Goal: Task Accomplishment & Management: Use online tool/utility

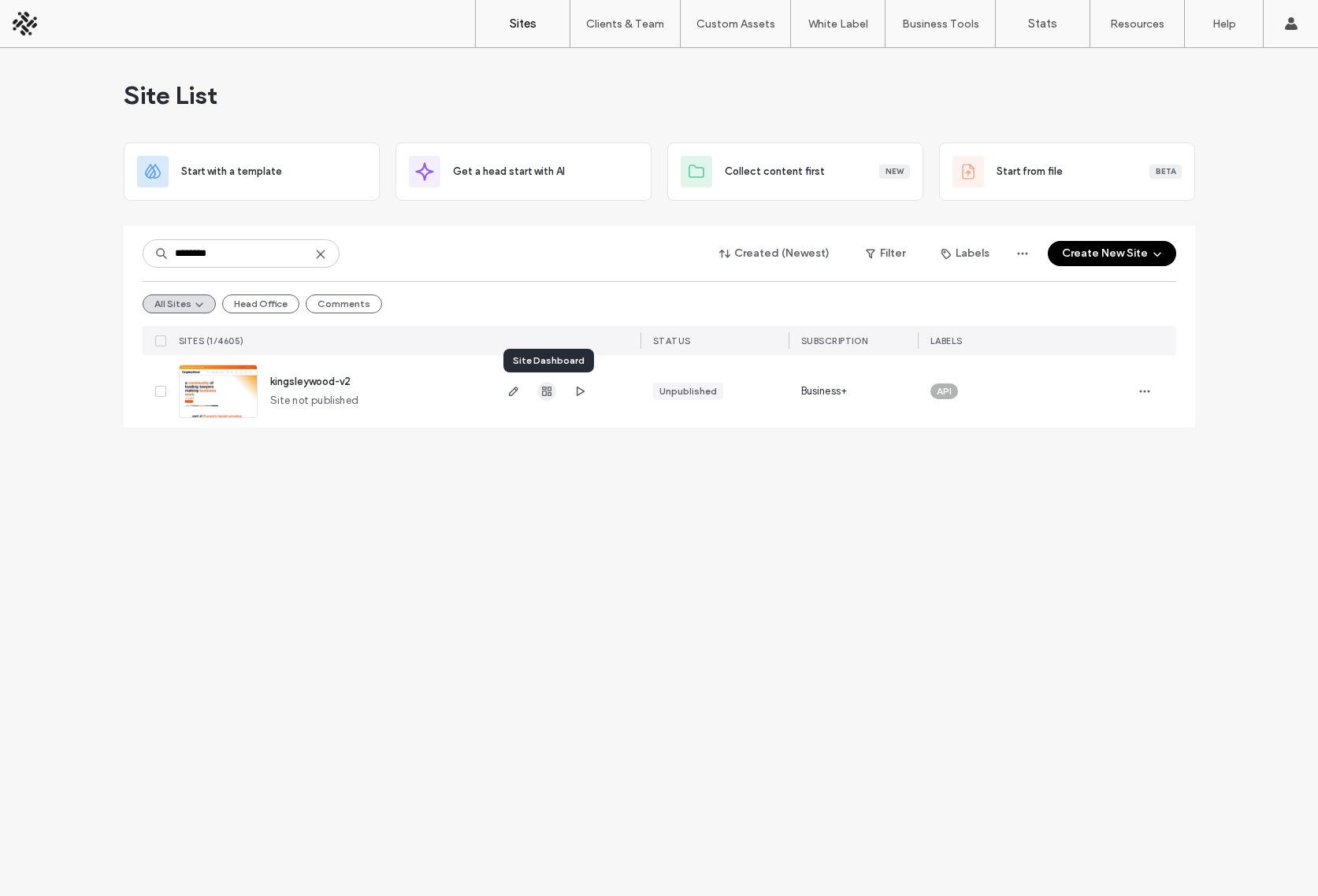
click at [546, 391] on use "button" at bounding box center [547, 391] width 9 height 9
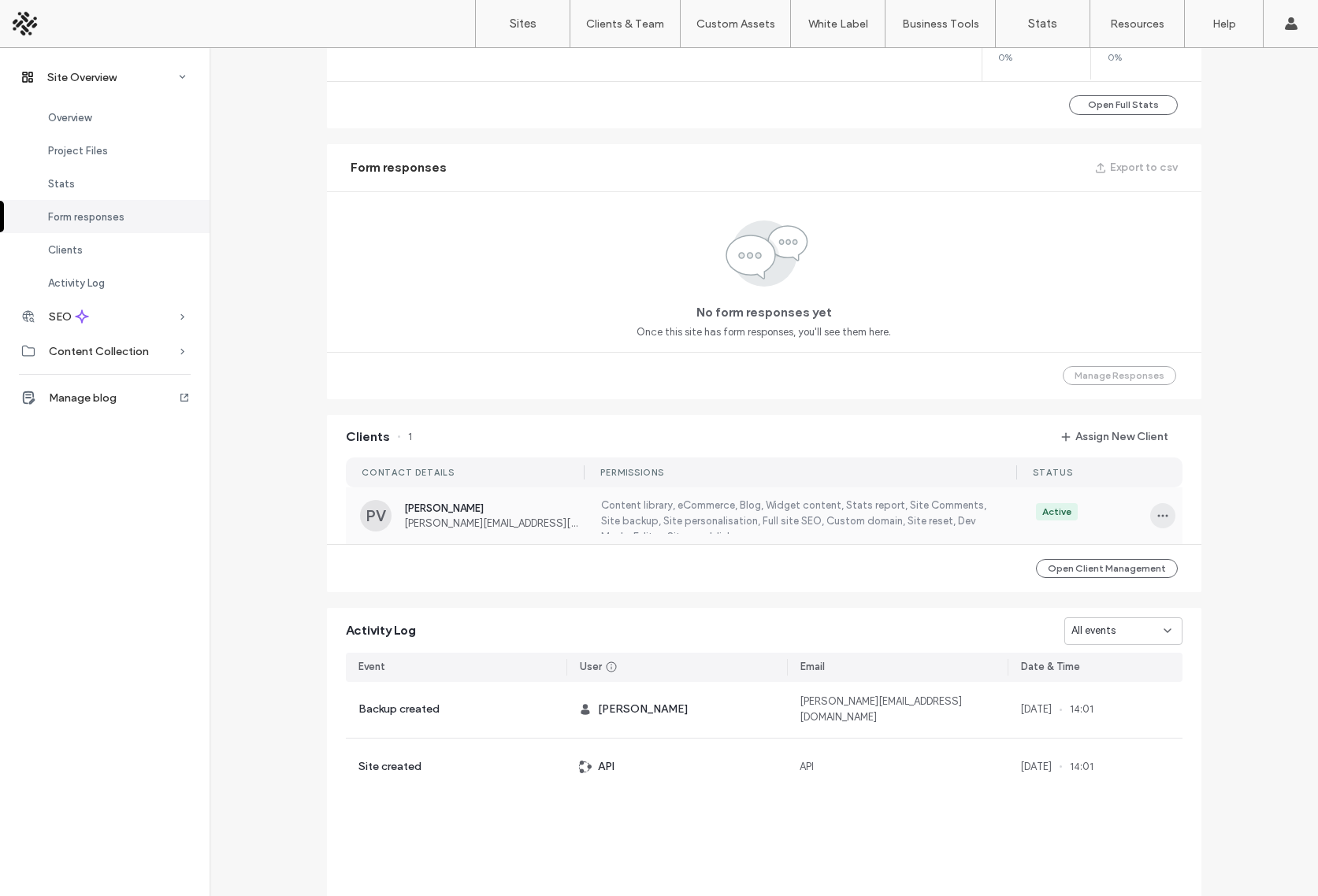
scroll to position [935, 0]
click at [1156, 512] on icon "button" at bounding box center [1163, 514] width 13 height 13
click at [1205, 549] on span "Edit Permissions" at bounding box center [1214, 555] width 75 height 15
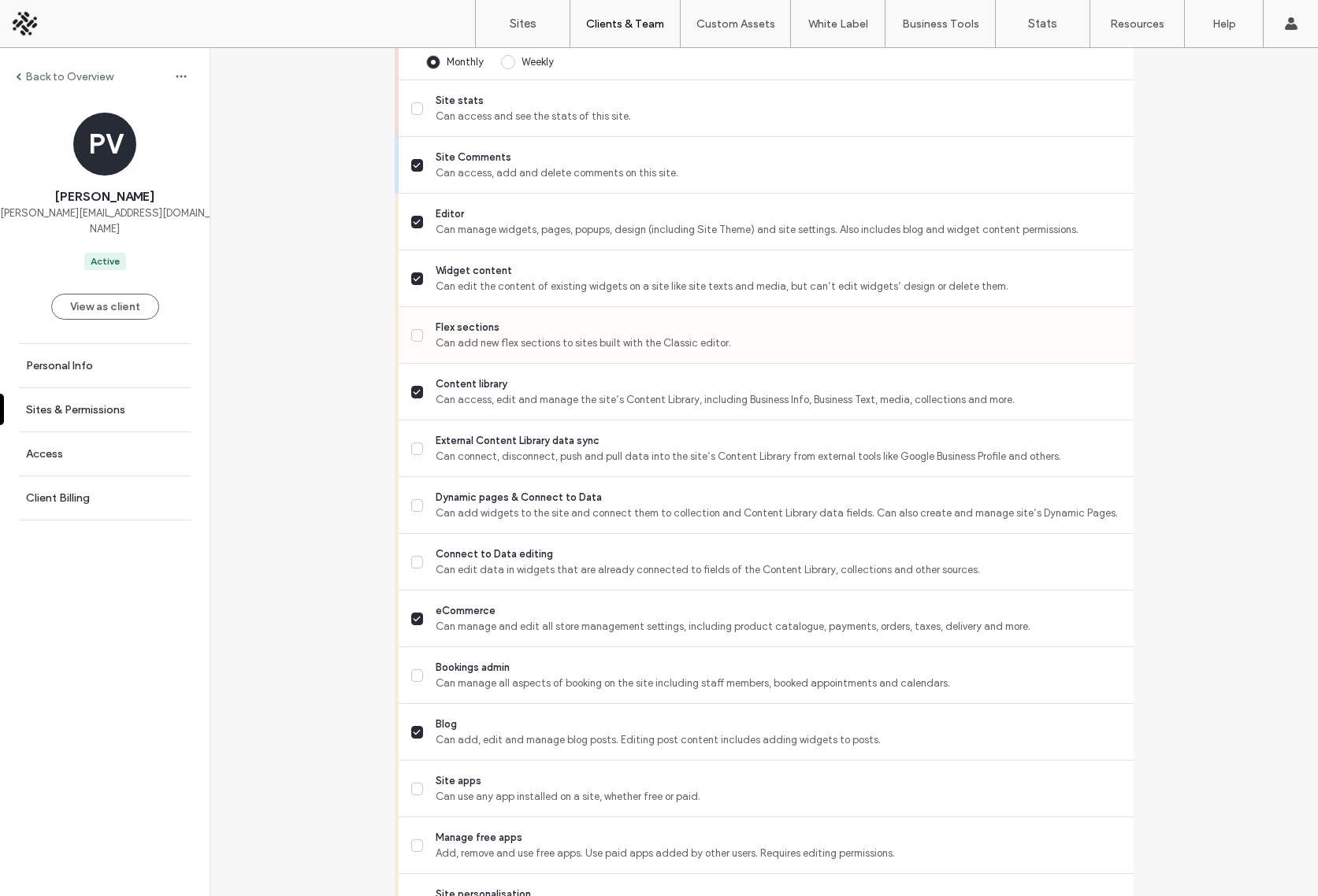
scroll to position [604, 0]
click at [489, 462] on span "Can connect, disconnect, push and pull data into the site’s Content Library fro…" at bounding box center [778, 453] width 685 height 15
drag, startPoint x: 481, startPoint y: 525, endPoint x: 465, endPoint y: 575, distance: 52.5
click at [481, 519] on span "Can add widgets to the site and connect them to collection and Content Library …" at bounding box center [778, 510] width 685 height 15
click at [451, 333] on span "Flex sections" at bounding box center [778, 324] width 685 height 15
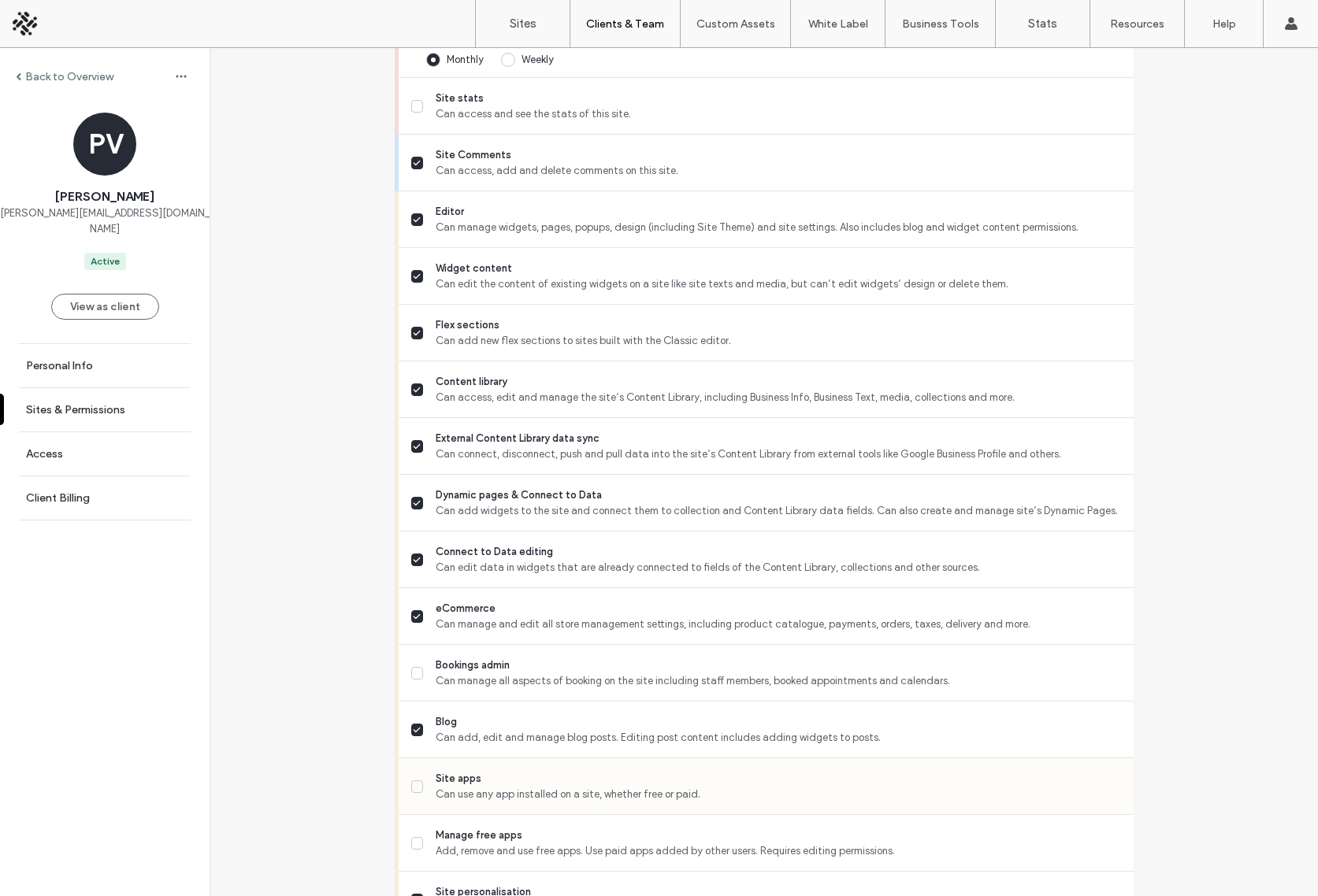
click at [471, 787] on span "Site apps" at bounding box center [778, 779] width 685 height 15
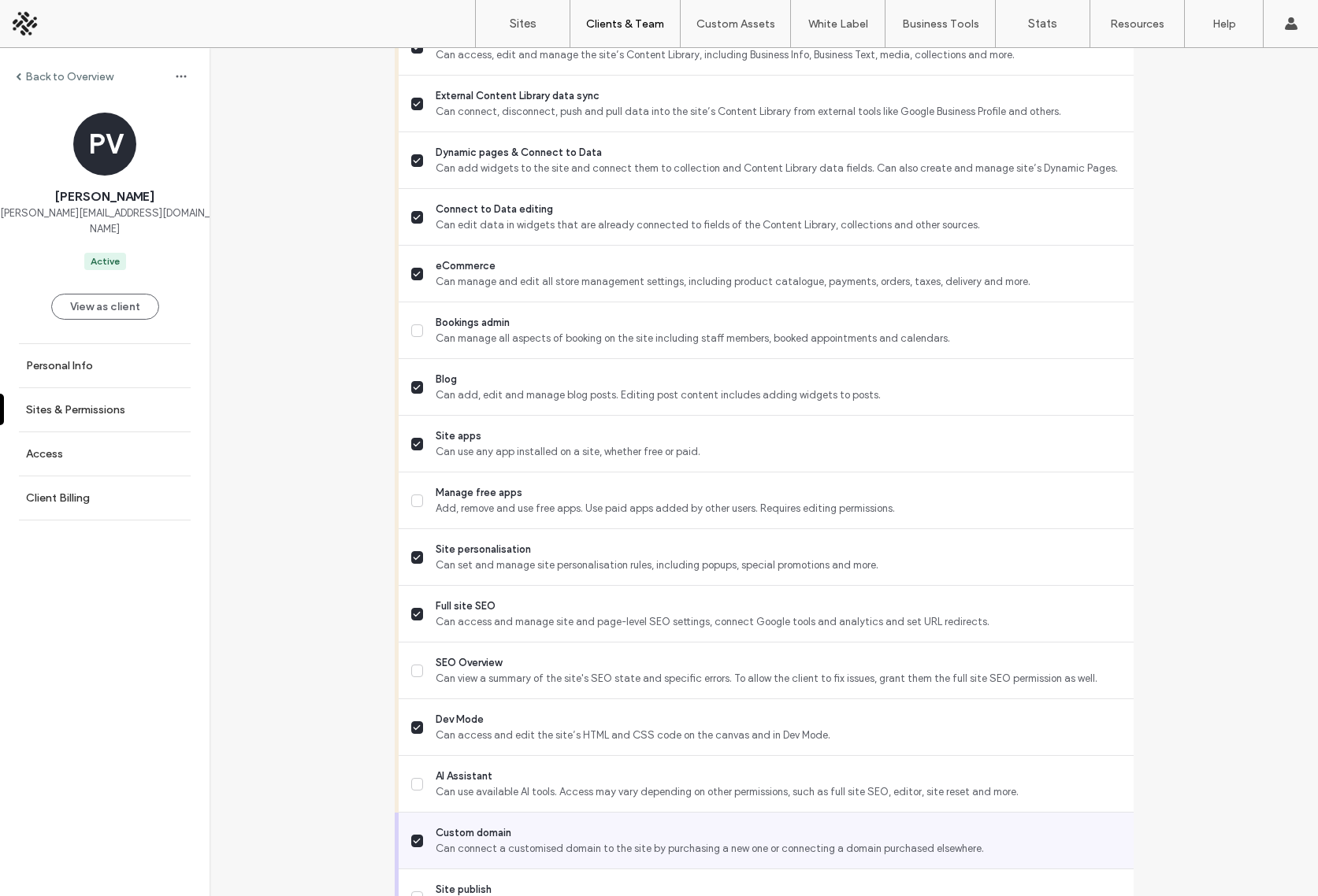
scroll to position [1033, 0]
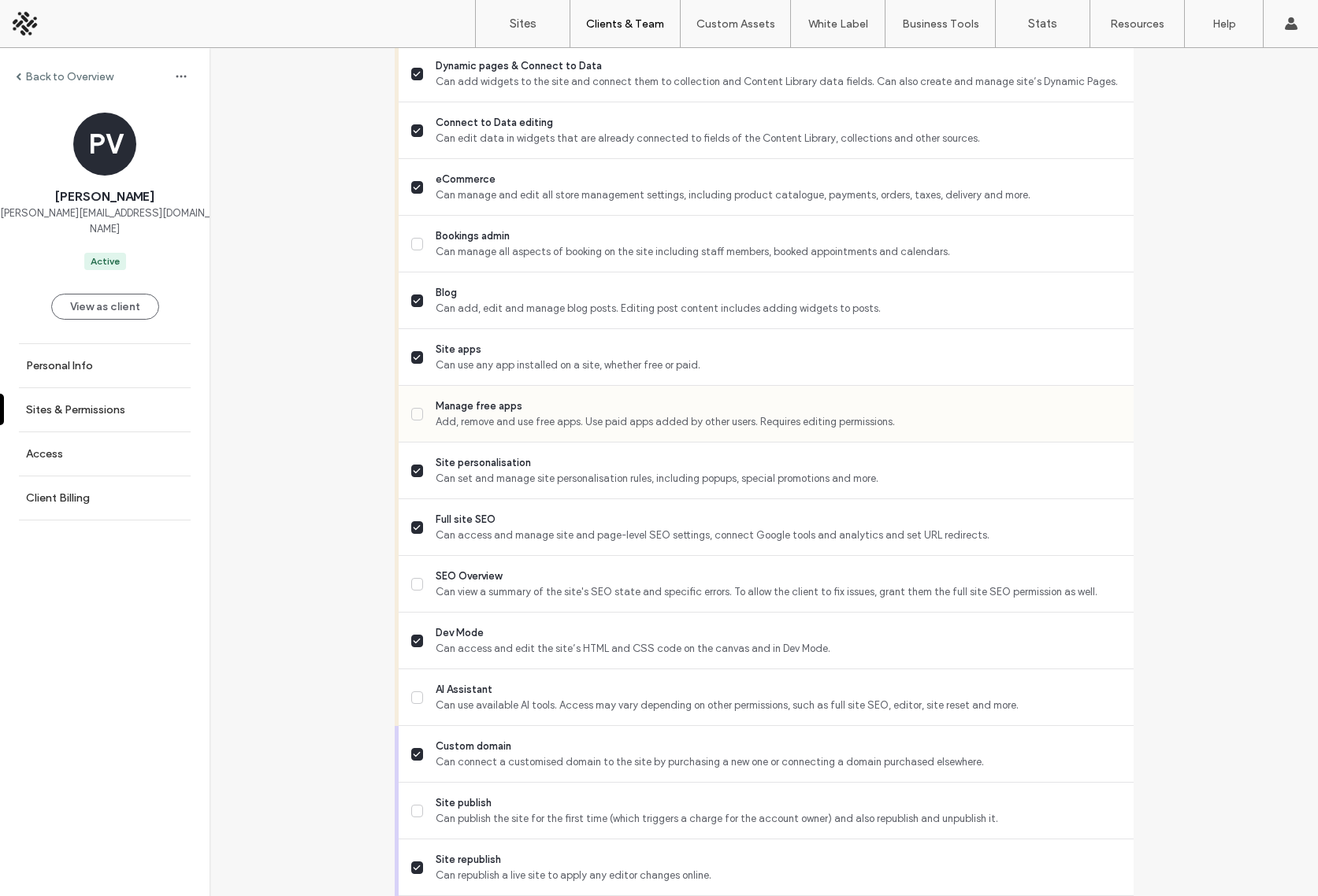
click at [454, 428] on span "Add, remove and use free apps. Use paid apps added by other users. Requires edi…" at bounding box center [778, 422] width 685 height 15
drag, startPoint x: 465, startPoint y: 586, endPoint x: 464, endPoint y: 622, distance: 36.0
click at [467, 584] on span "SEO Overview" at bounding box center [778, 576] width 685 height 15
click at [456, 698] on span "AI Assistant" at bounding box center [778, 689] width 685 height 15
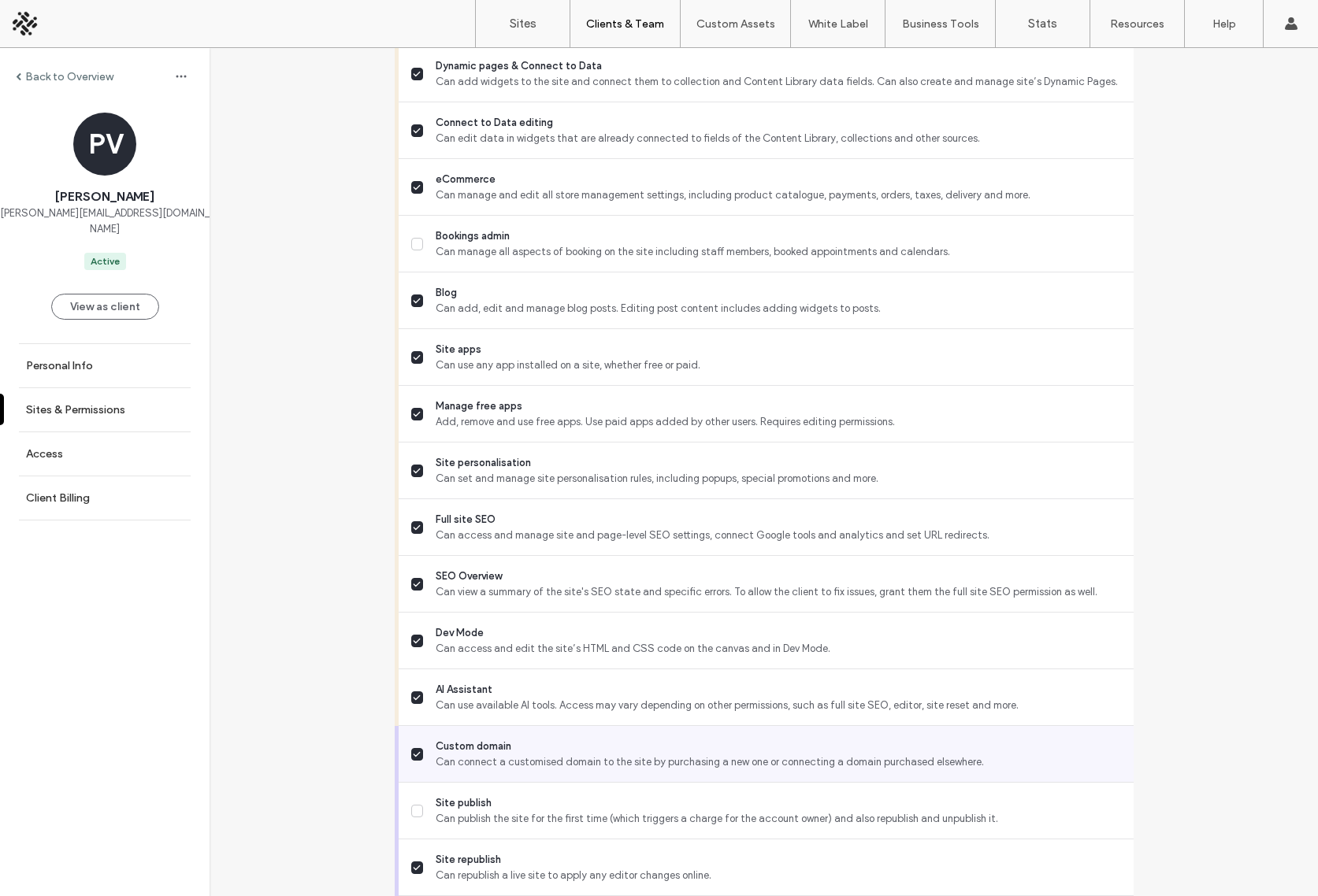
click at [461, 770] on span "Can connect a customised domain to the site by purchasing a new one or connecti…" at bounding box center [778, 761] width 685 height 15
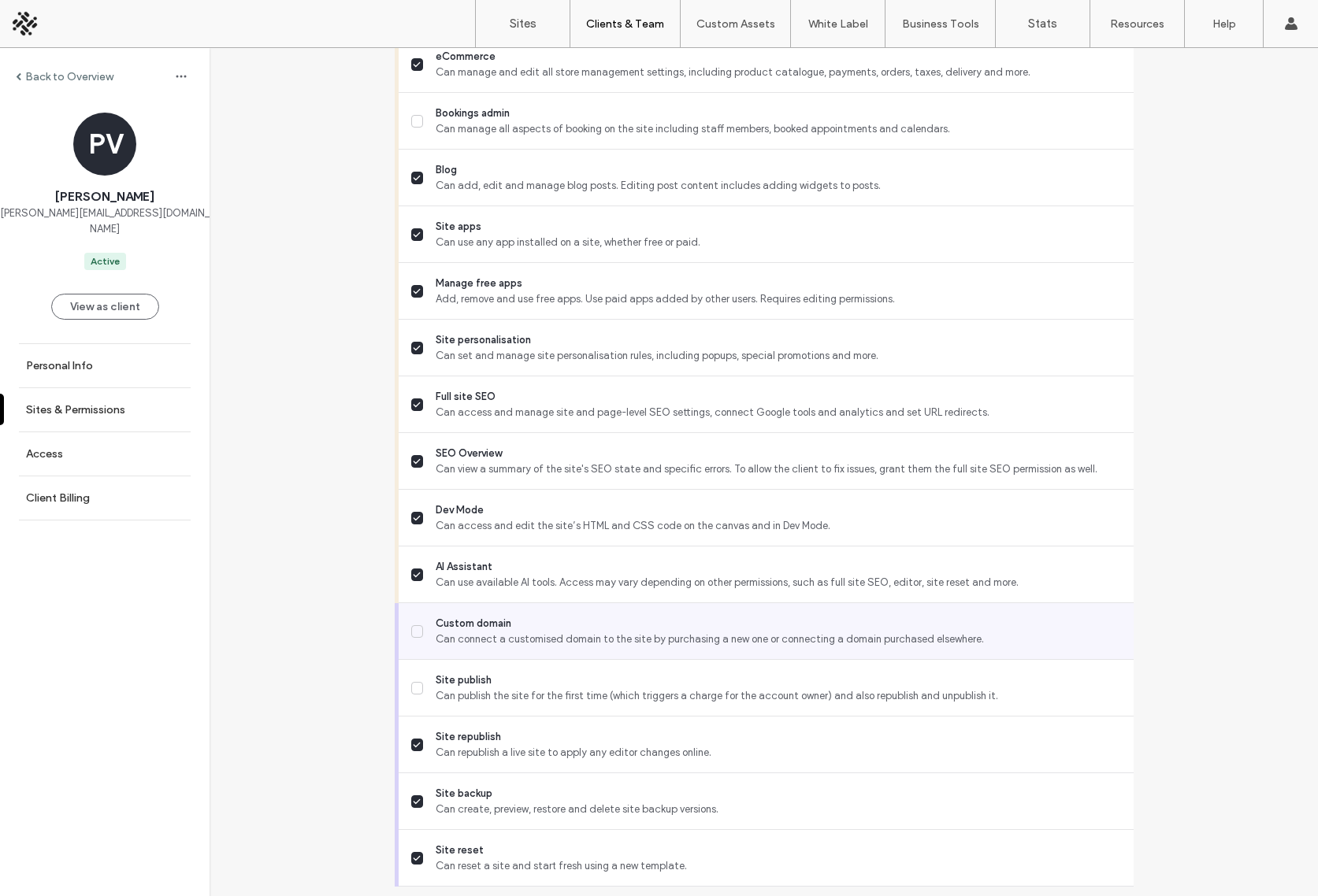
scroll to position [1218, 0]
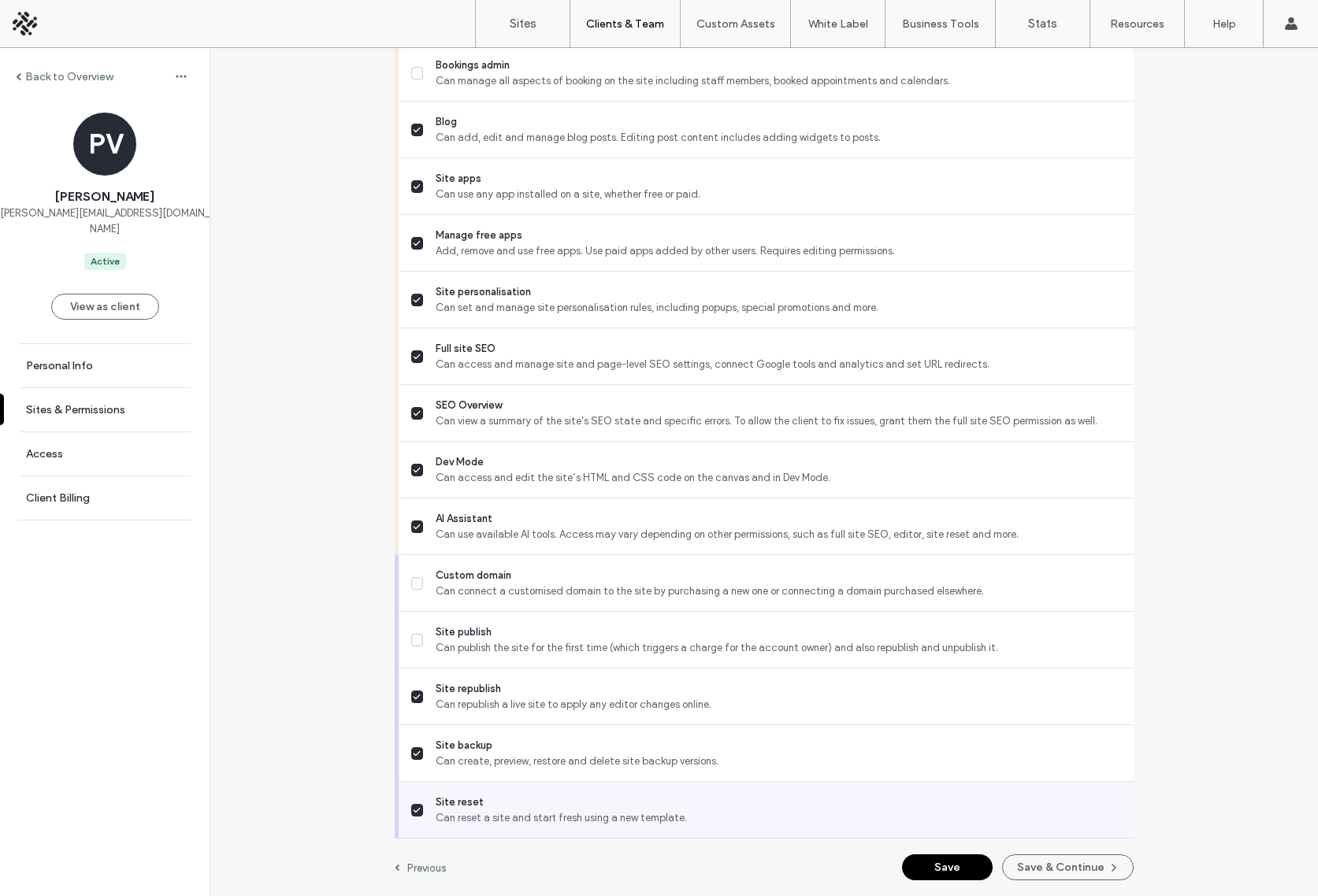
drag, startPoint x: 473, startPoint y: 804, endPoint x: 497, endPoint y: 804, distance: 24.0
click at [473, 804] on span "Site reset" at bounding box center [778, 802] width 685 height 15
click at [931, 870] on button "Save" at bounding box center [948, 867] width 90 height 26
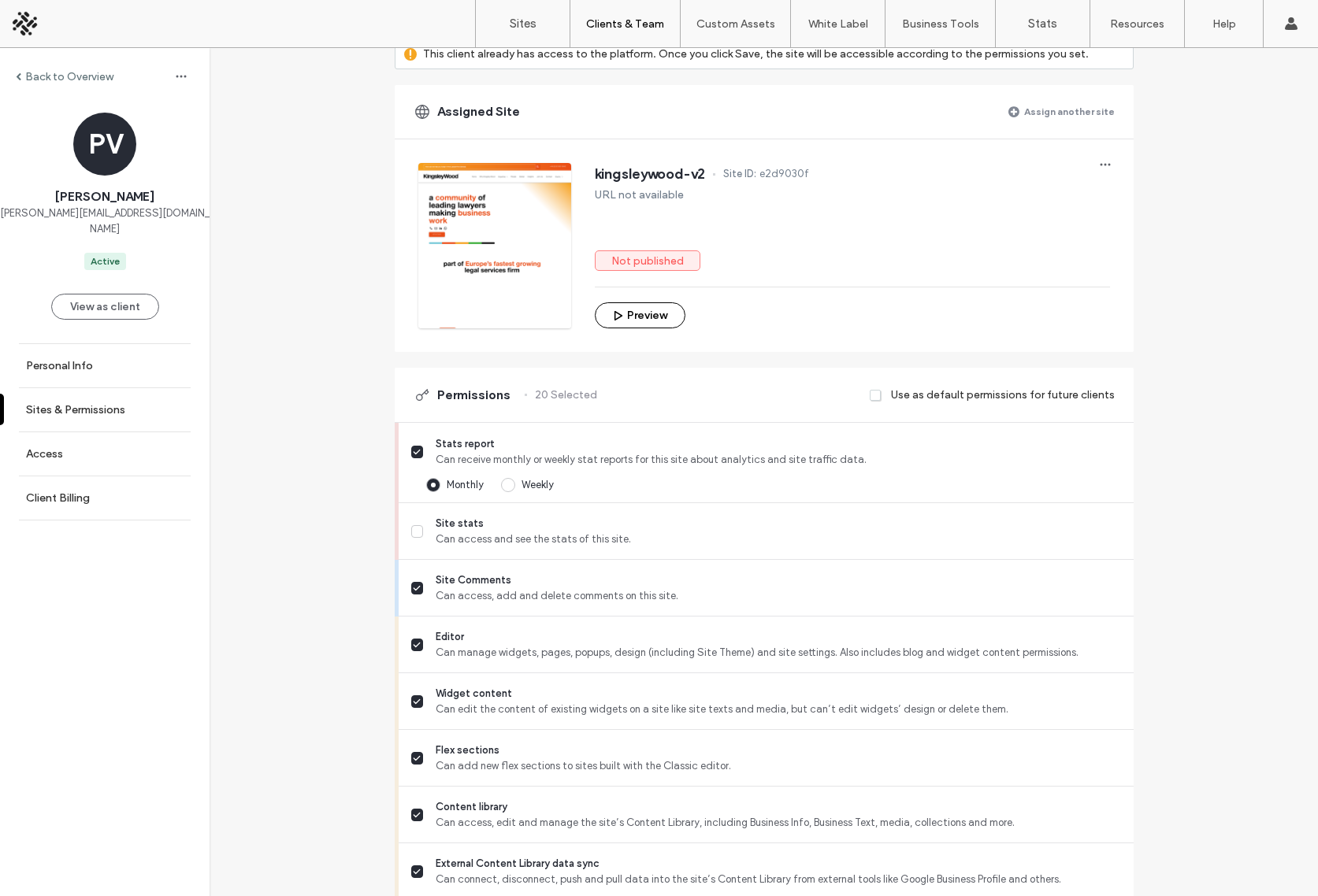
scroll to position [0, 0]
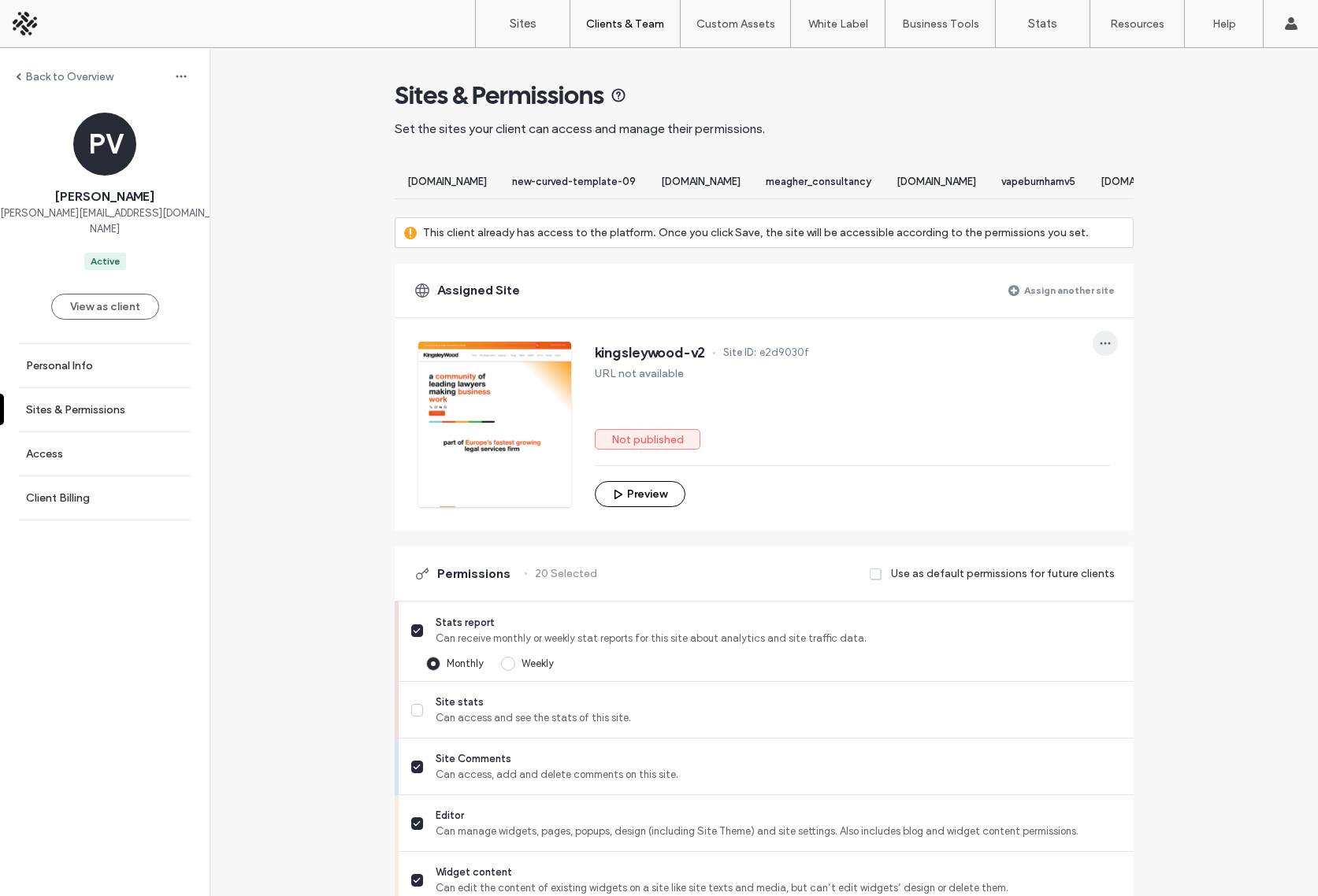
click at [1099, 350] on icon "button" at bounding box center [1106, 343] width 13 height 13
click at [1157, 430] on div "Edit site" at bounding box center [1157, 428] width 140 height 30
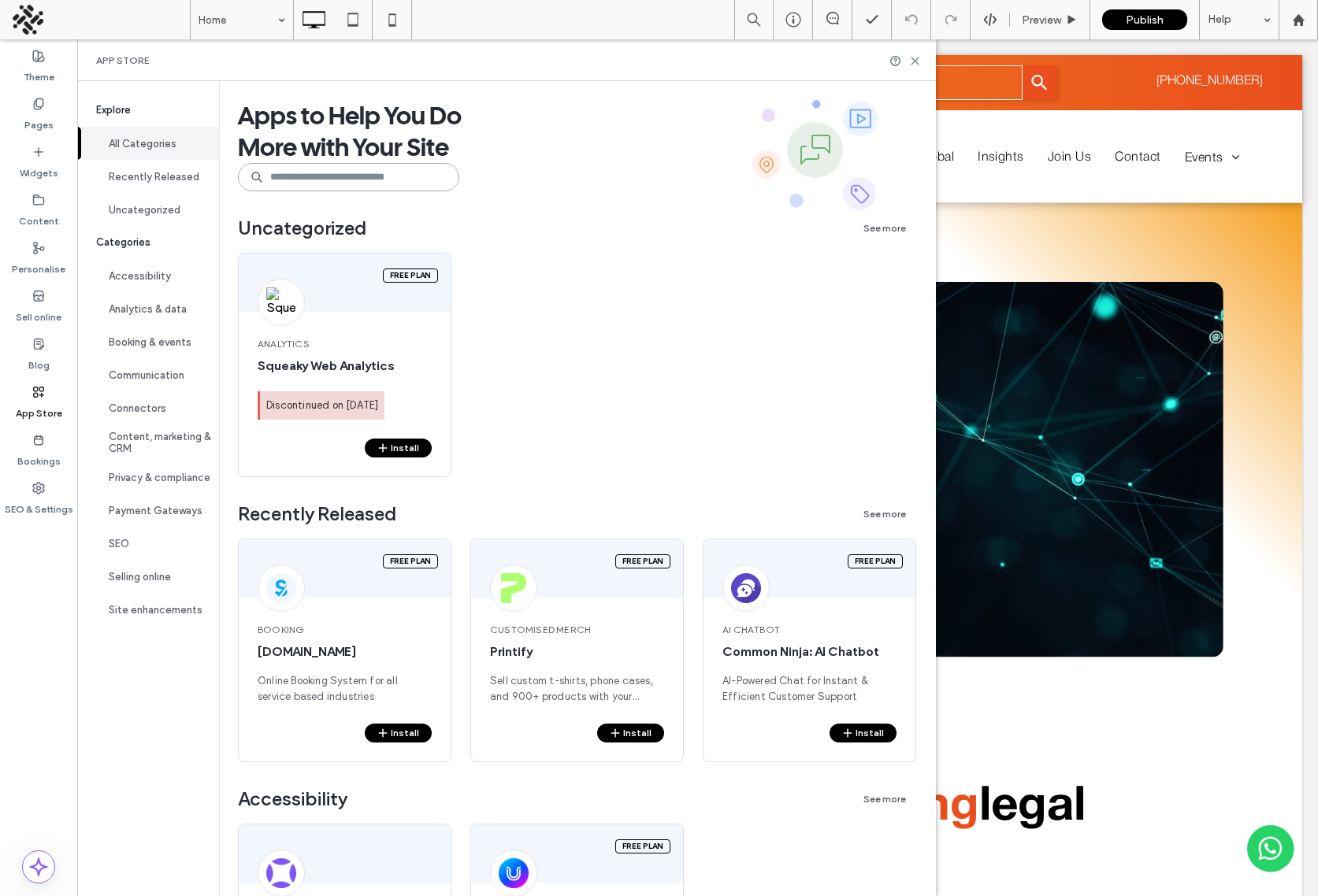
click at [353, 181] on input at bounding box center [348, 177] width 221 height 28
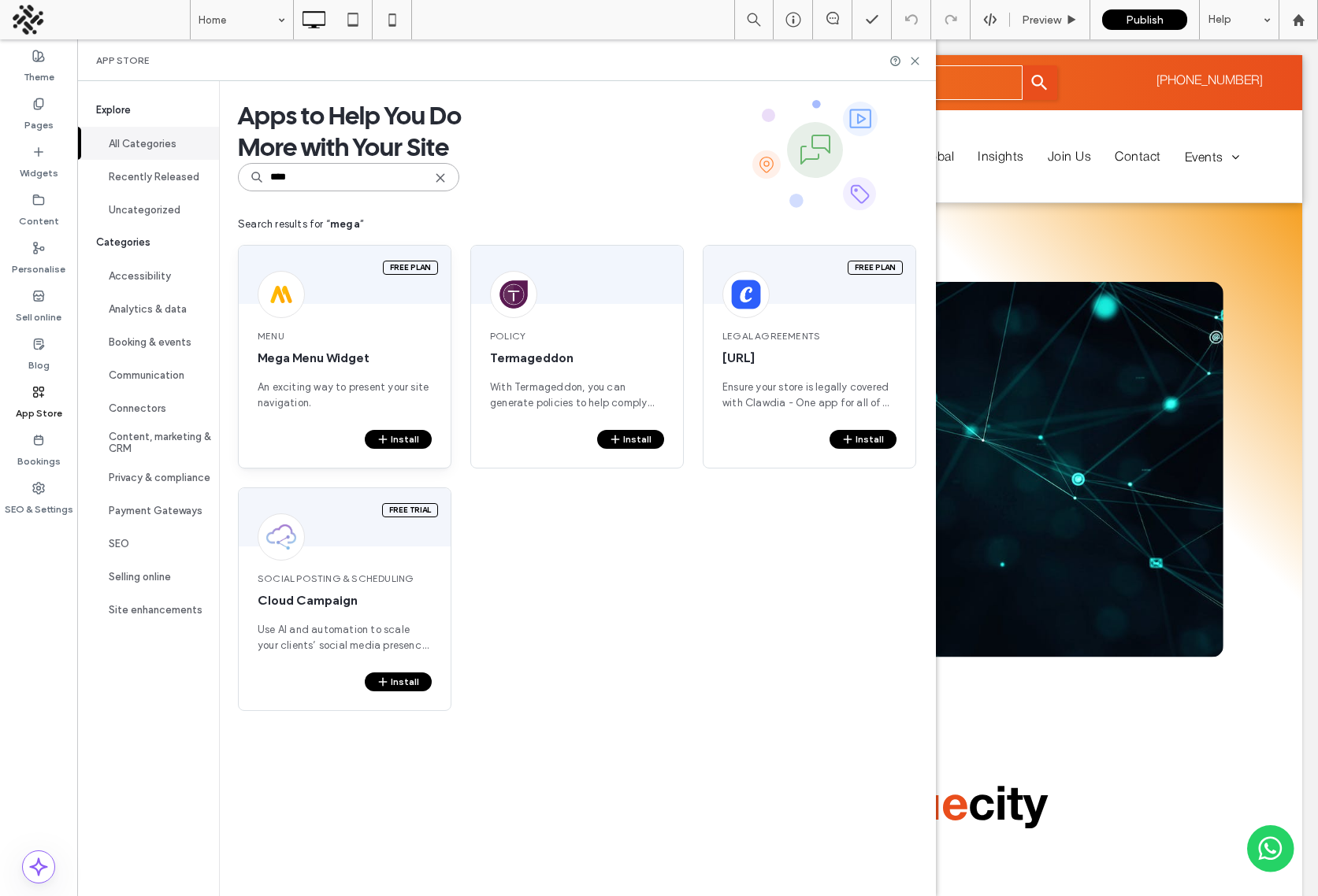
type input "****"
click at [401, 436] on button "Install" at bounding box center [398, 439] width 67 height 19
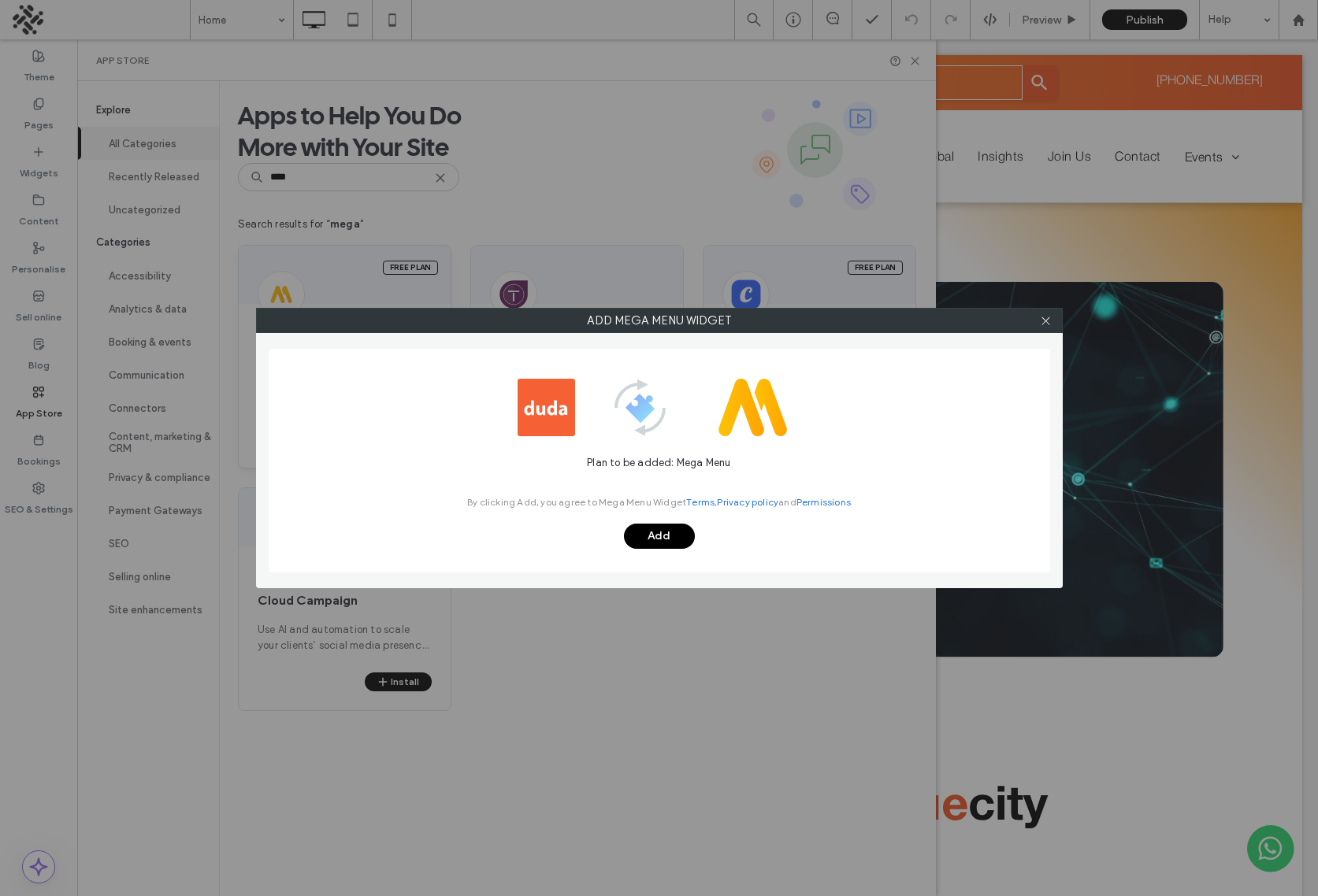
click at [672, 536] on button "Add" at bounding box center [659, 537] width 70 height 25
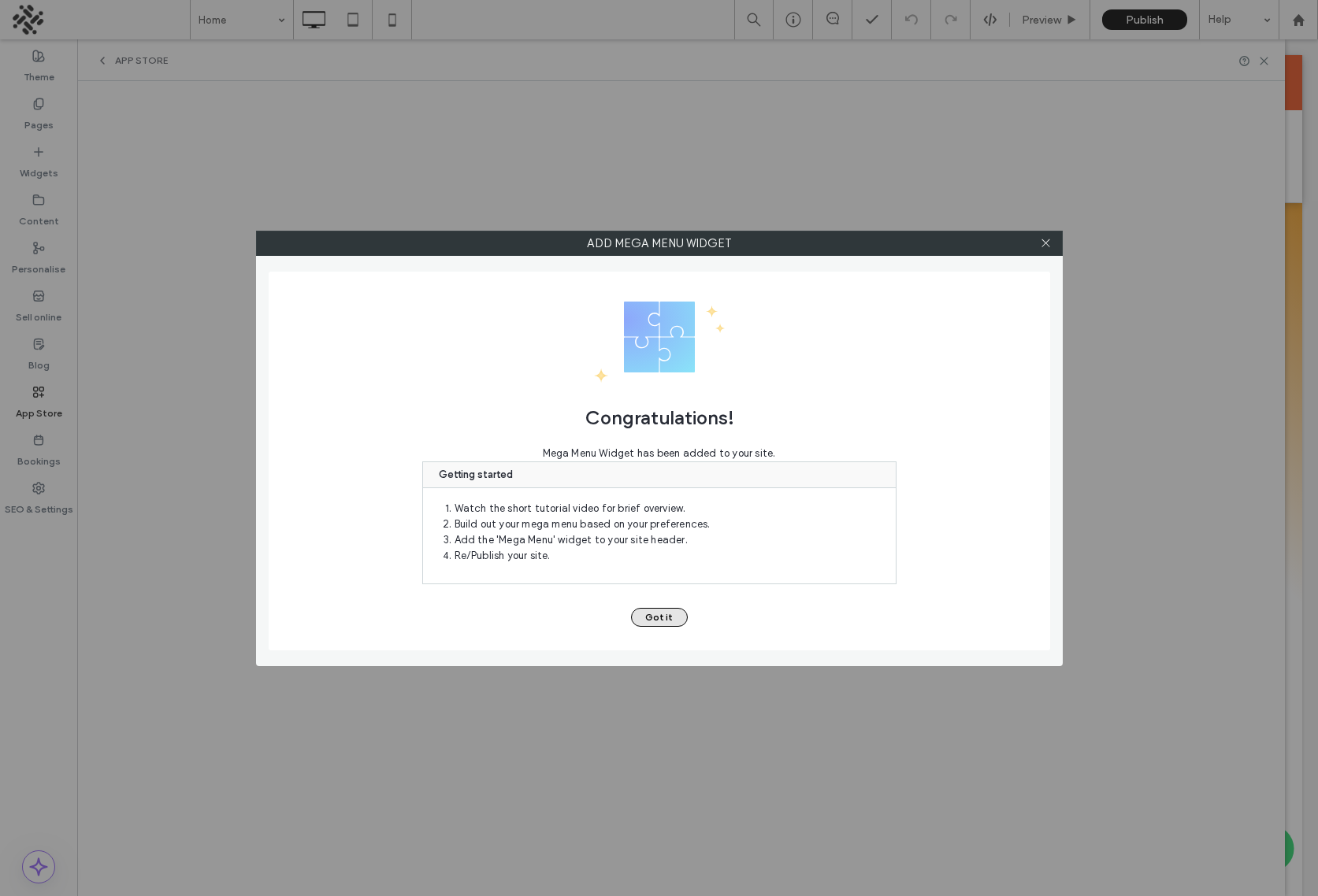
click at [656, 611] on button "Got it" at bounding box center [659, 617] width 57 height 19
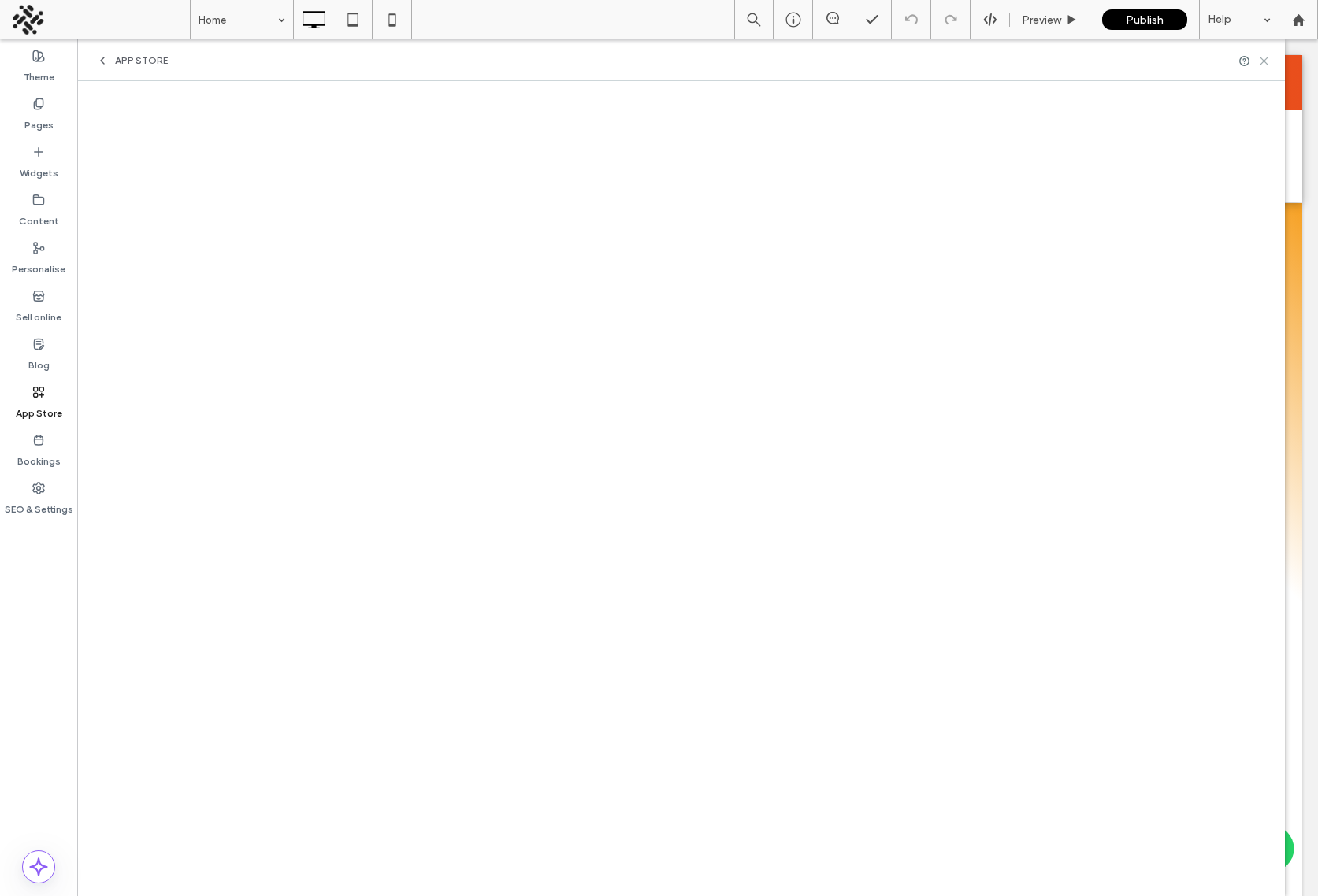
click at [1263, 61] on use at bounding box center [1264, 61] width 7 height 7
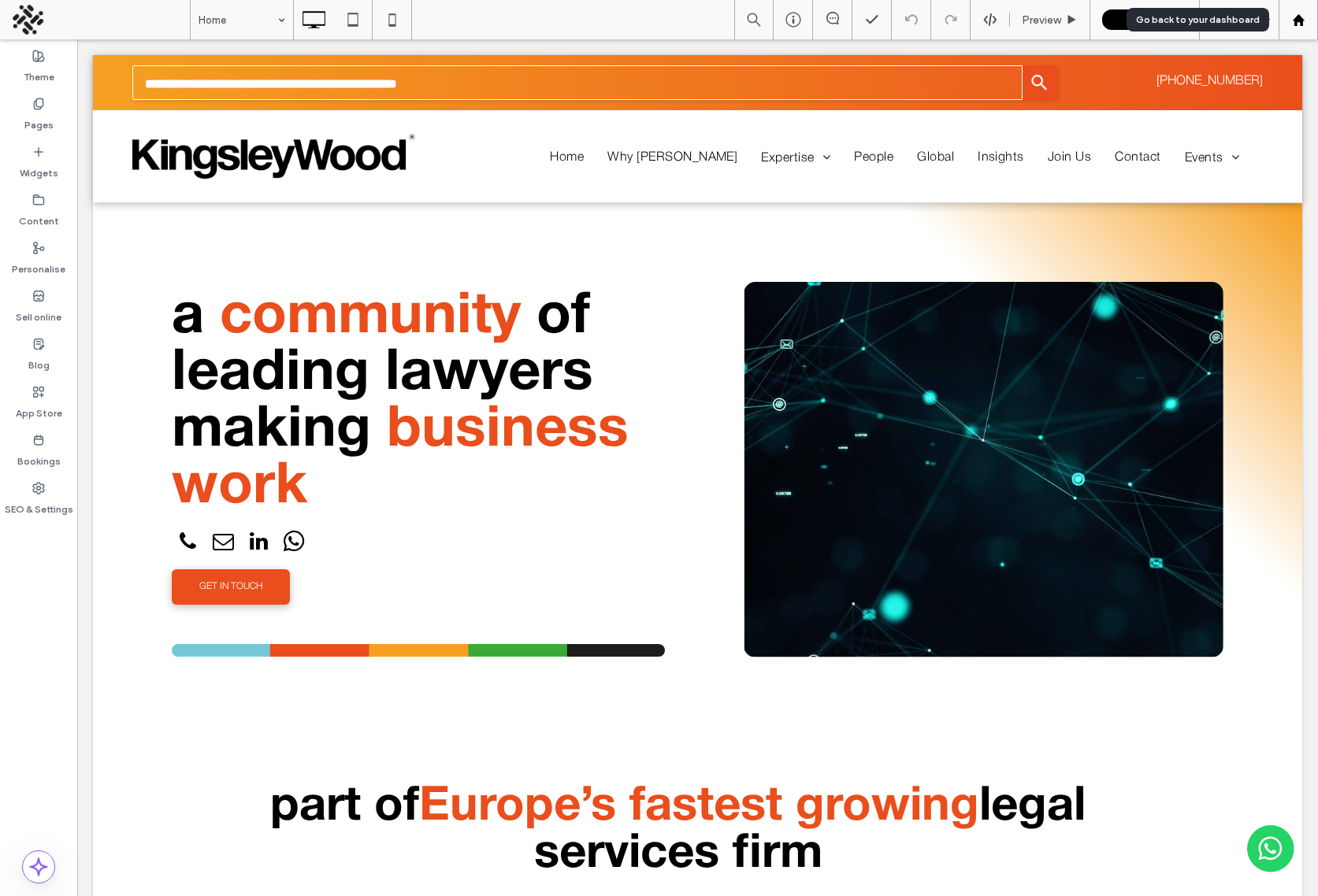
click at [1299, 22] on use at bounding box center [1297, 19] width 12 height 12
